Goal: Navigation & Orientation: Go to known website

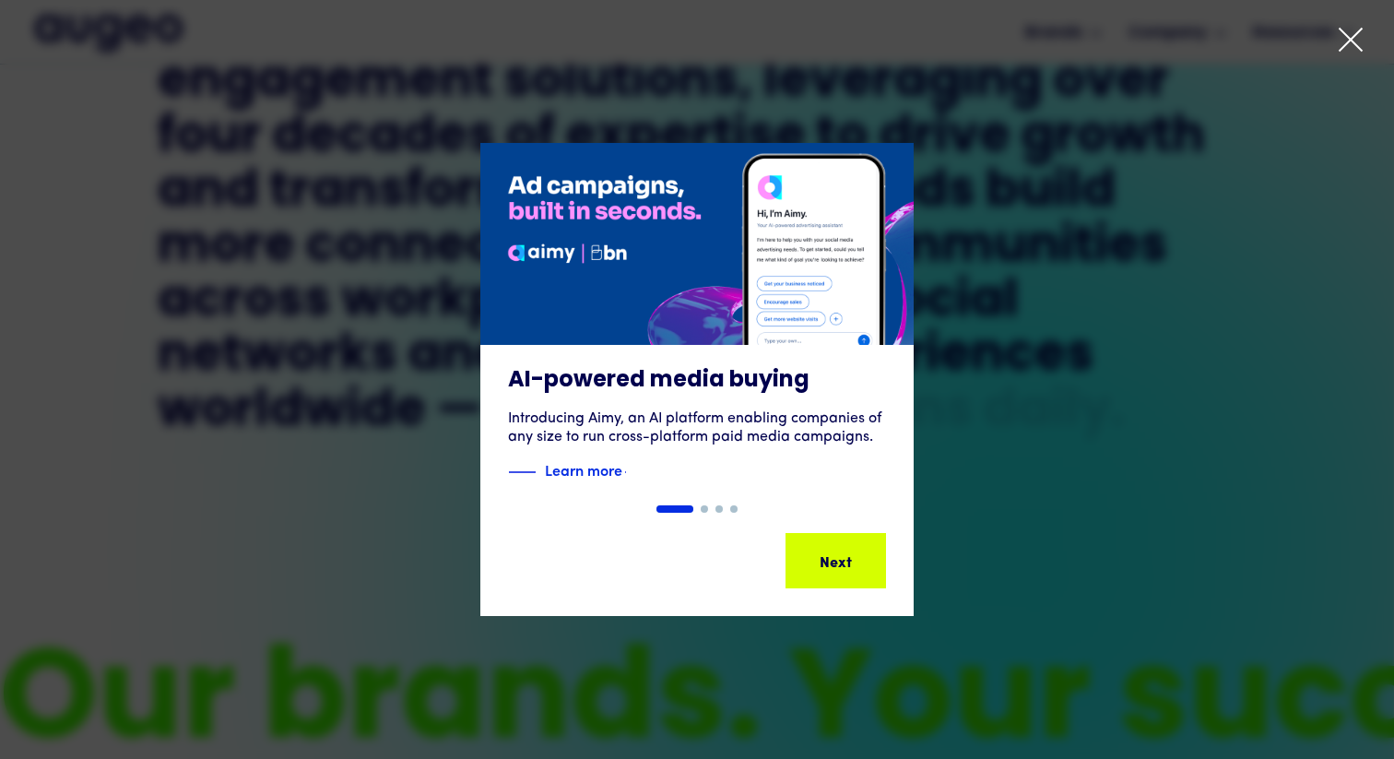
scroll to position [992, 0]
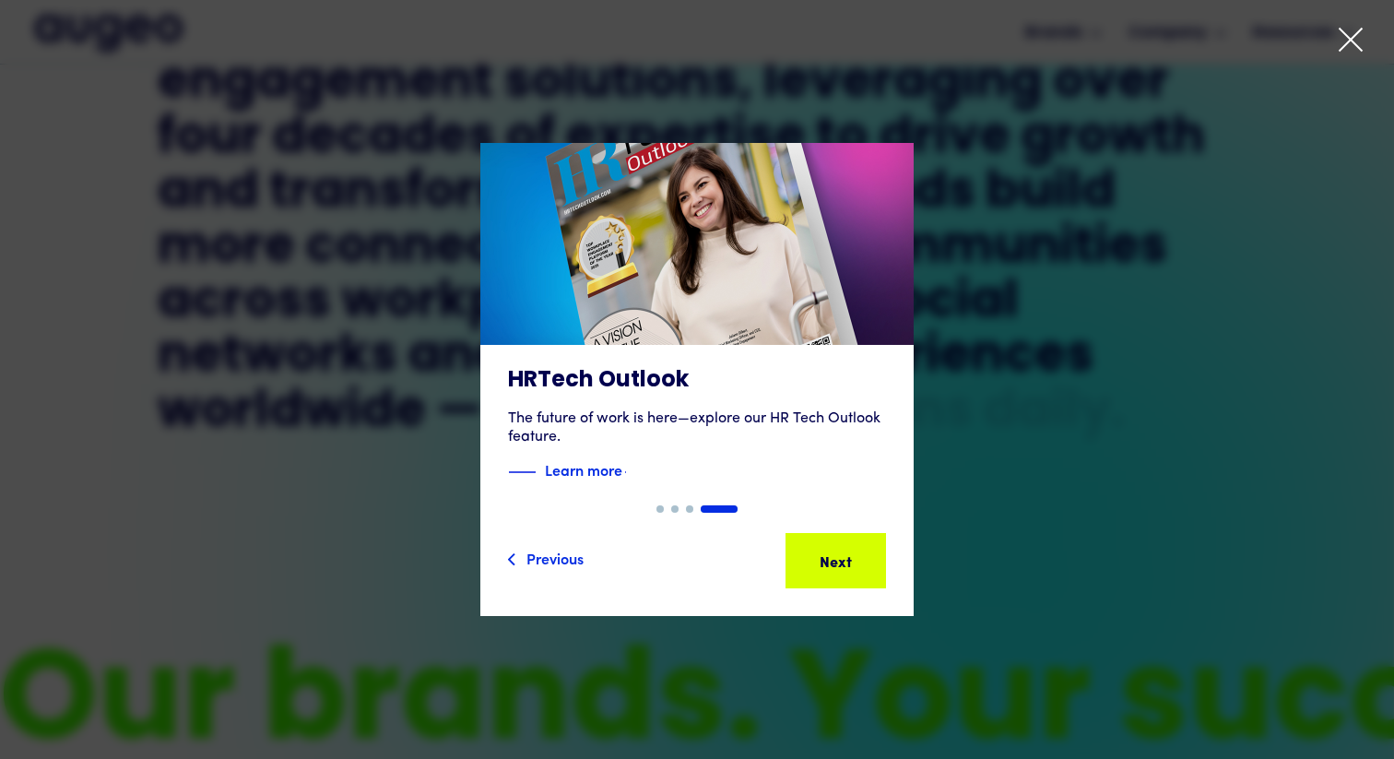
click at [1353, 41] on icon at bounding box center [1351, 40] width 28 height 28
